Goal: Navigation & Orientation: Find specific page/section

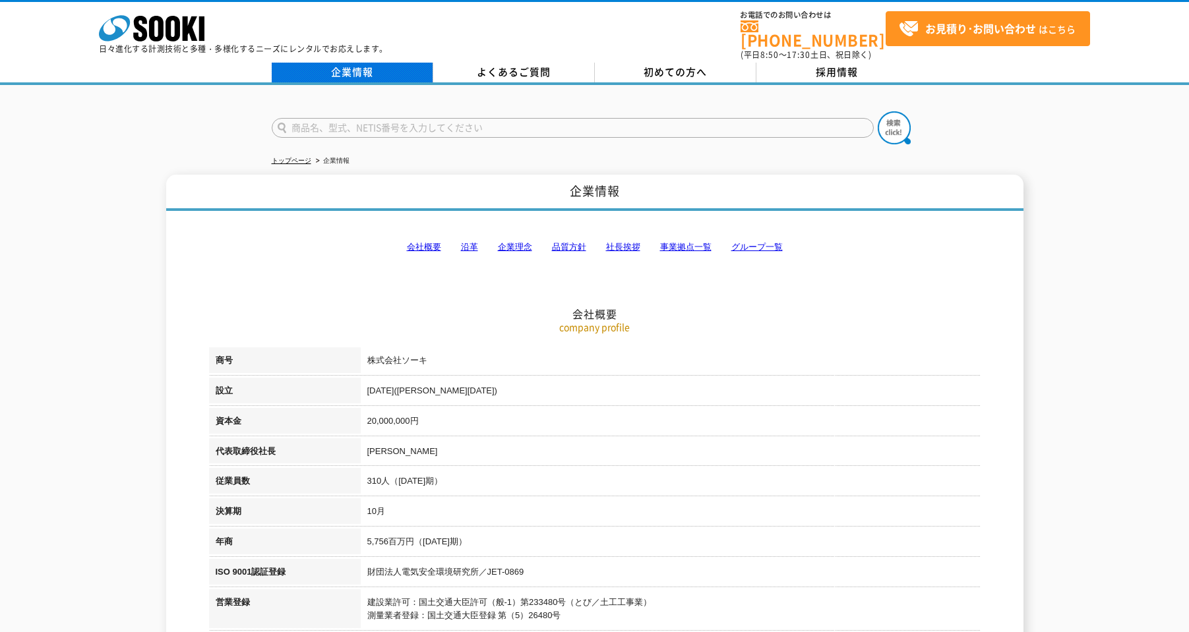
click at [382, 71] on link "企業情報" at bounding box center [353, 73] width 162 height 20
click at [696, 242] on link "事業拠点一覧" at bounding box center [685, 247] width 51 height 10
click at [353, 69] on link "企業情報" at bounding box center [353, 73] width 162 height 20
click at [200, 32] on rect at bounding box center [201, 28] width 5 height 24
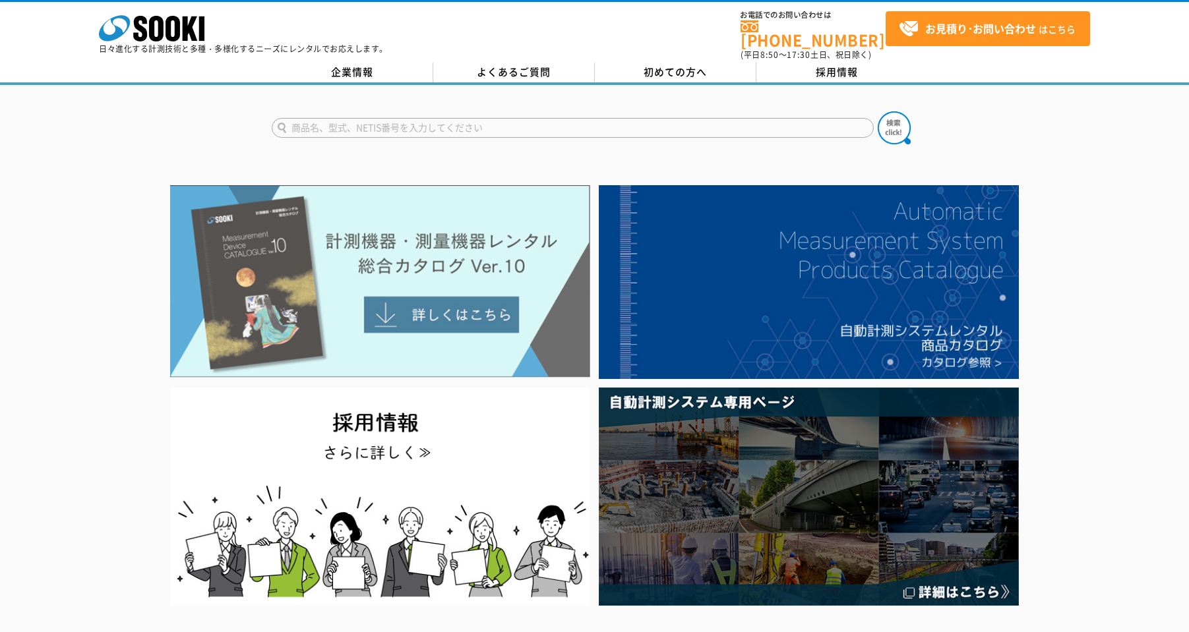
click at [437, 314] on img at bounding box center [380, 281] width 420 height 192
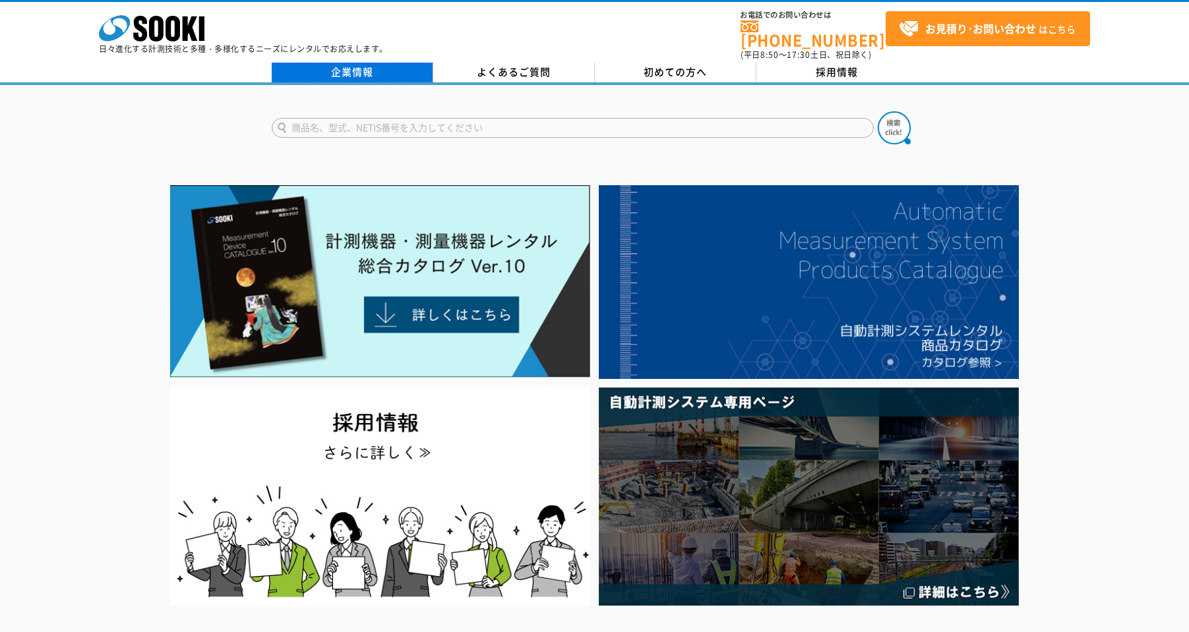
click at [411, 64] on link "企業情報" at bounding box center [353, 73] width 162 height 20
